Goal: Information Seeking & Learning: Learn about a topic

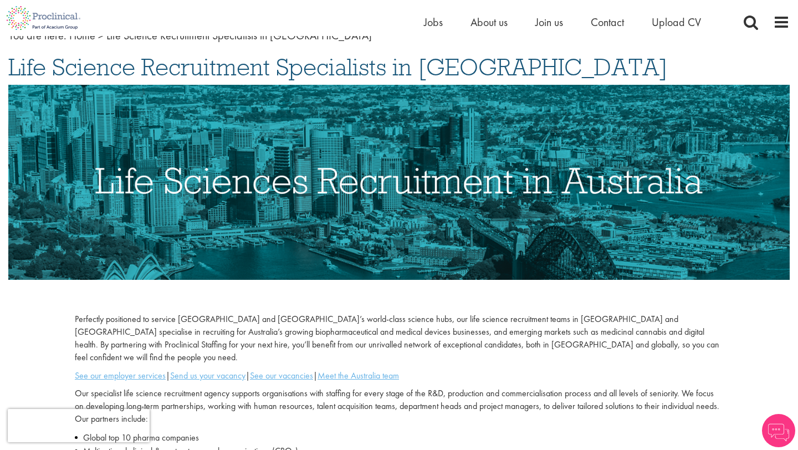
scroll to position [74, 0]
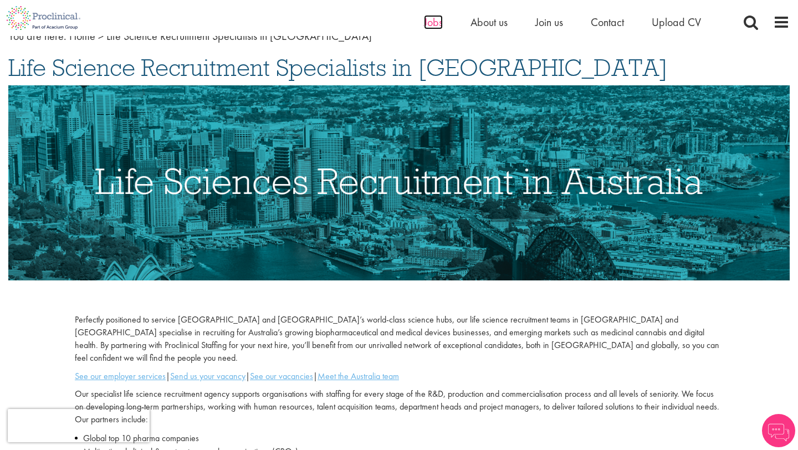
click at [432, 24] on span "Jobs" at bounding box center [433, 22] width 19 height 14
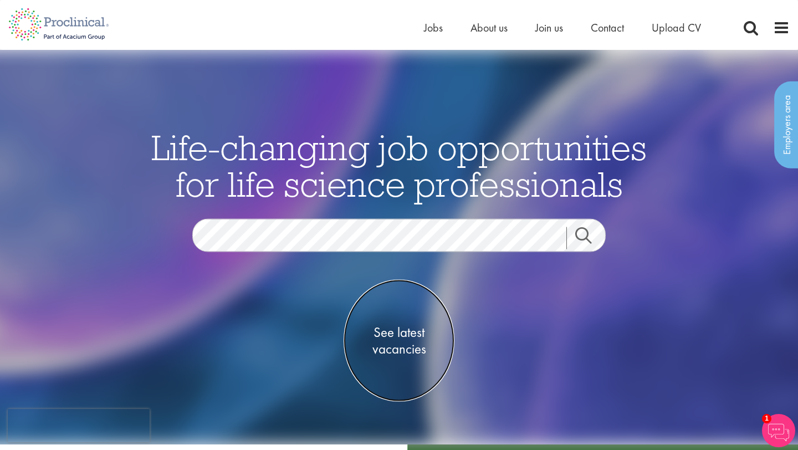
click at [396, 332] on span "See latest vacancies" at bounding box center [398, 340] width 111 height 33
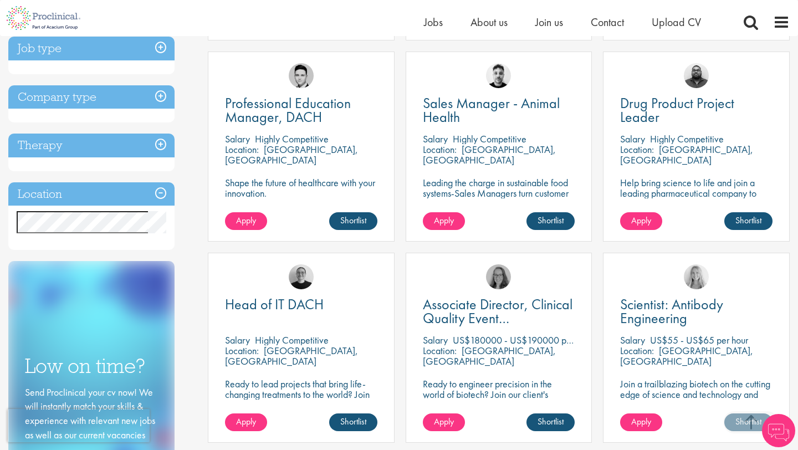
scroll to position [403, 0]
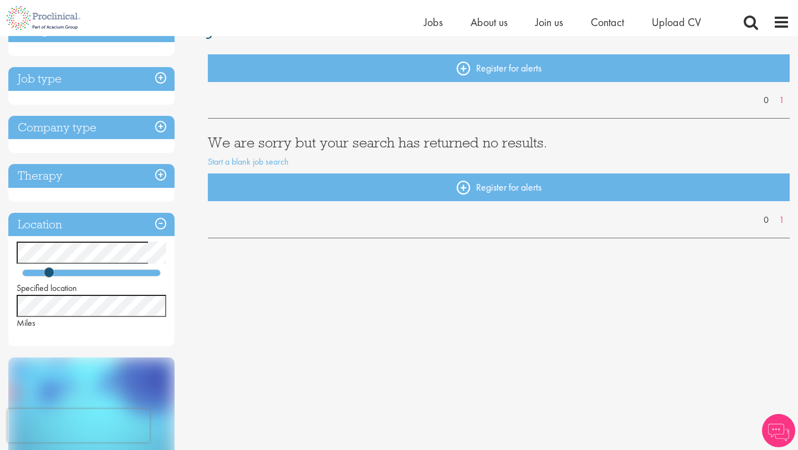
scroll to position [164, 0]
